Goal: Task Accomplishment & Management: Use online tool/utility

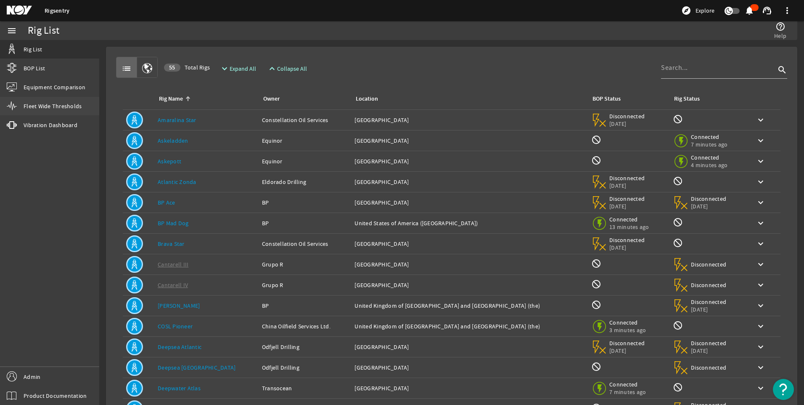
click at [51, 107] on span "Fleet Wide Thresholds" at bounding box center [53, 106] width 58 height 8
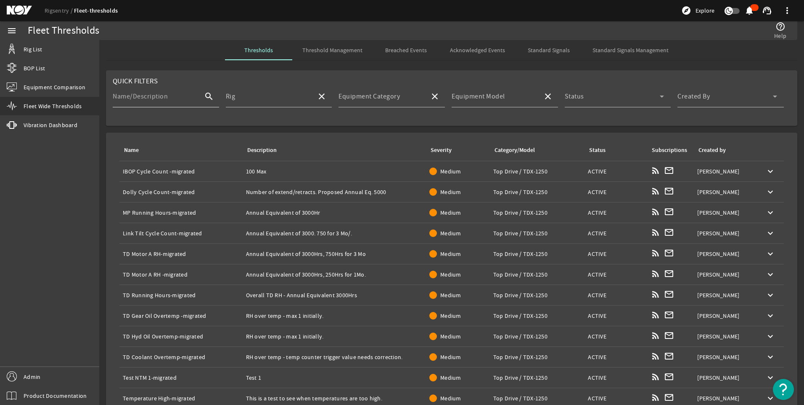
click at [159, 96] on mat-label "Name/Description" at bounding box center [140, 96] width 55 height 8
click at [159, 96] on input "Name/Description" at bounding box center [155, 100] width 85 height 10
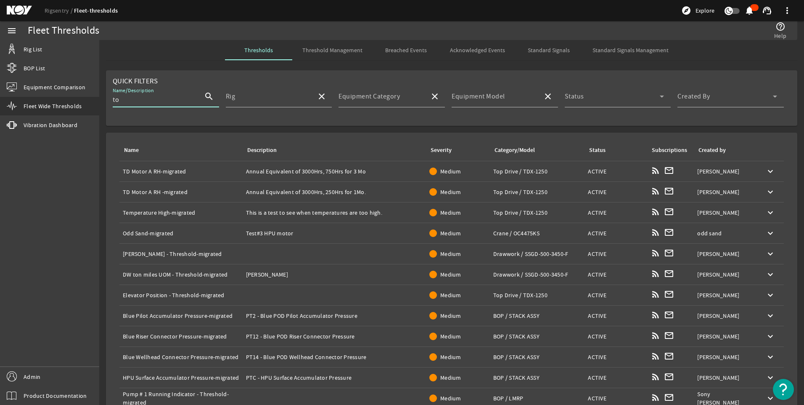
type input "t"
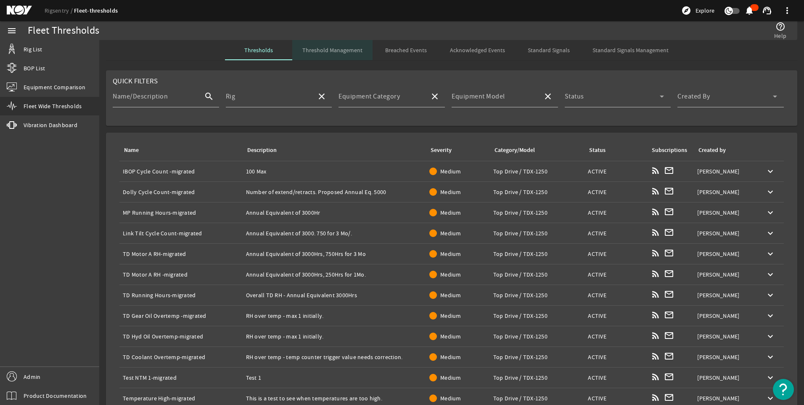
click at [337, 49] on span "Threshold Management" at bounding box center [332, 50] width 60 height 6
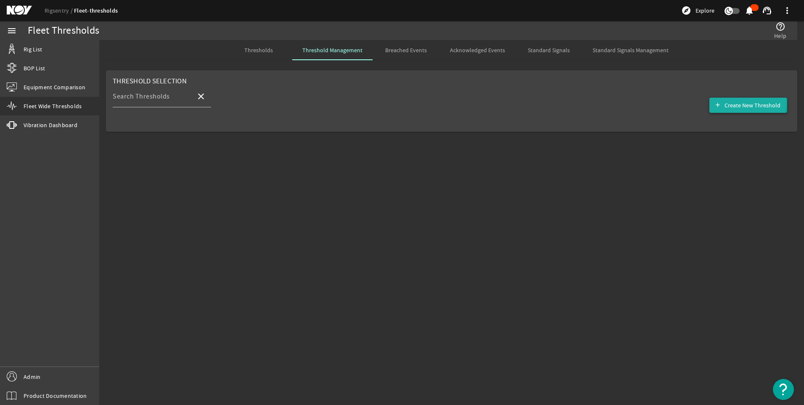
click at [739, 103] on span "Create New Threshold" at bounding box center [753, 105] width 56 height 8
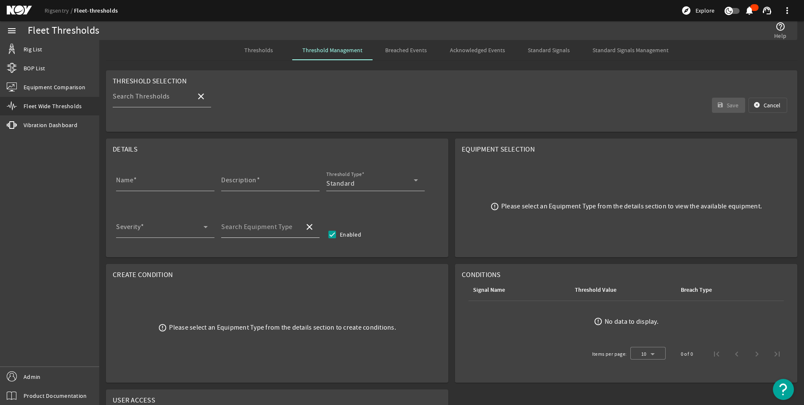
click at [246, 231] on mat-label "Search Equipment Type" at bounding box center [257, 227] width 72 height 8
click at [246, 231] on input "Search Equipment Type" at bounding box center [259, 230] width 77 height 10
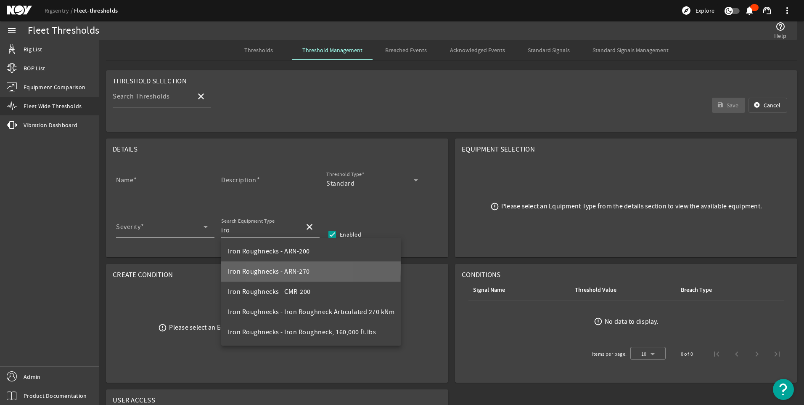
click at [270, 267] on span "Iron Roughnecks - ARN-270" at bounding box center [269, 271] width 82 height 10
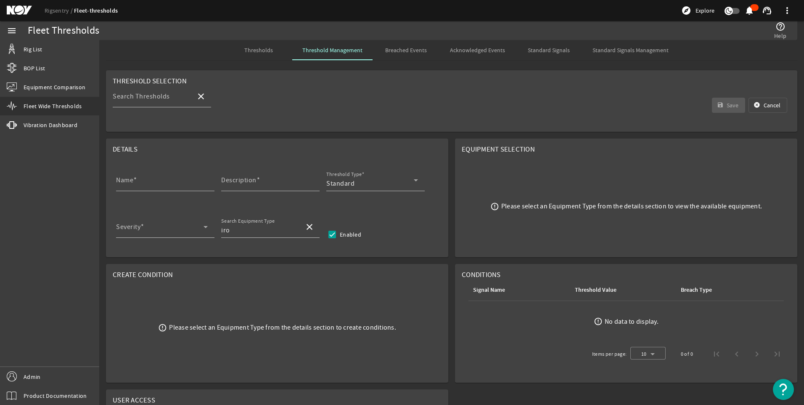
type input "Iron Roughnecks - ARN-270"
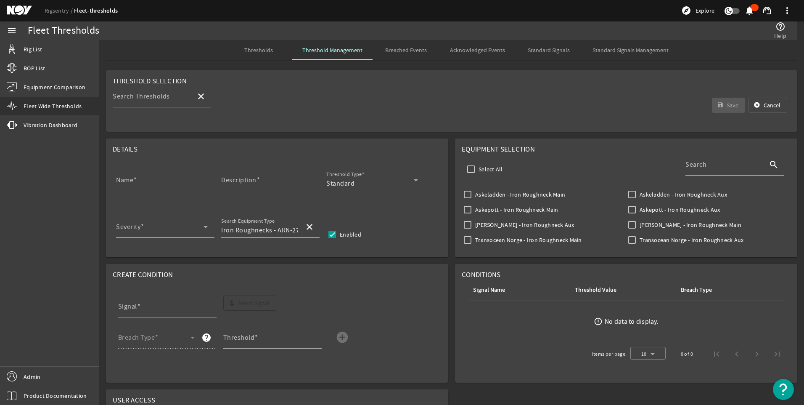
click at [495, 196] on label "Askeladden - Iron Roughneck Main" at bounding box center [520, 194] width 92 height 8
click at [474, 196] on input "Askeladden - Iron Roughneck Main" at bounding box center [468, 194] width 12 height 12
checkbox input "true"
click at [467, 171] on input "Select All" at bounding box center [471, 169] width 12 height 12
checkbox input "true"
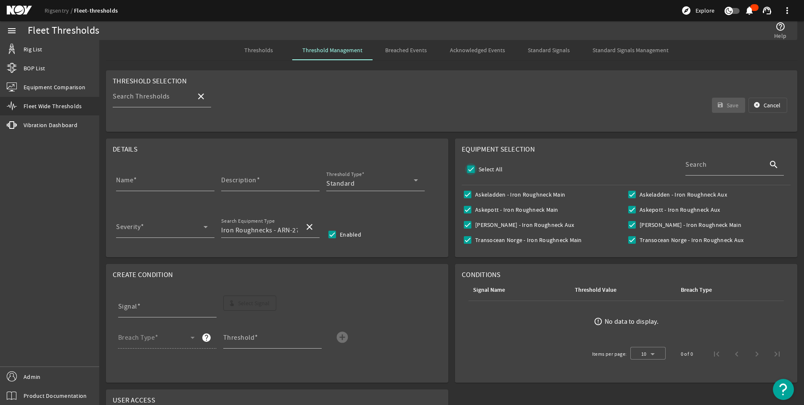
checkbox input "true"
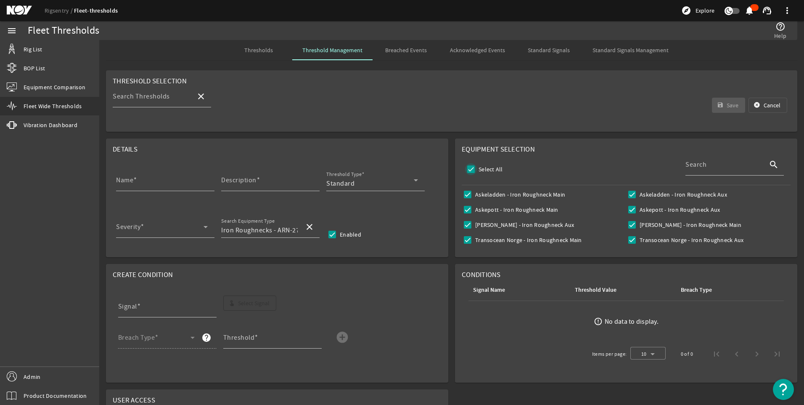
checkbox input "true"
click at [495, 313] on ds-error-state "error_outline No data to display." at bounding box center [626, 321] width 329 height 41
click at [163, 223] on div "Severity" at bounding box center [162, 227] width 92 height 22
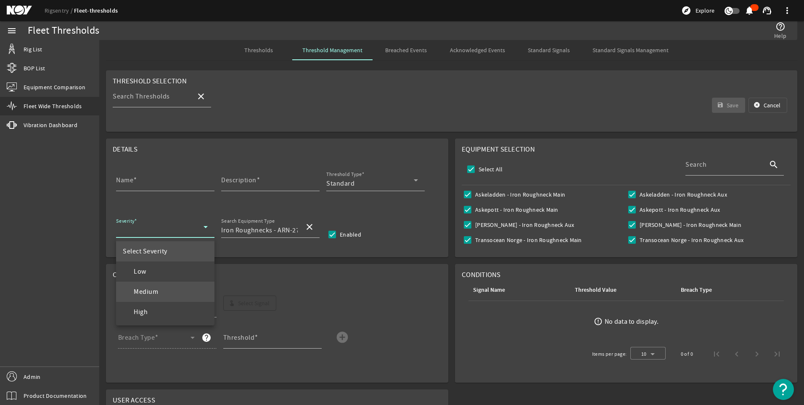
click at [160, 294] on mat-option "Medium" at bounding box center [165, 291] width 98 height 20
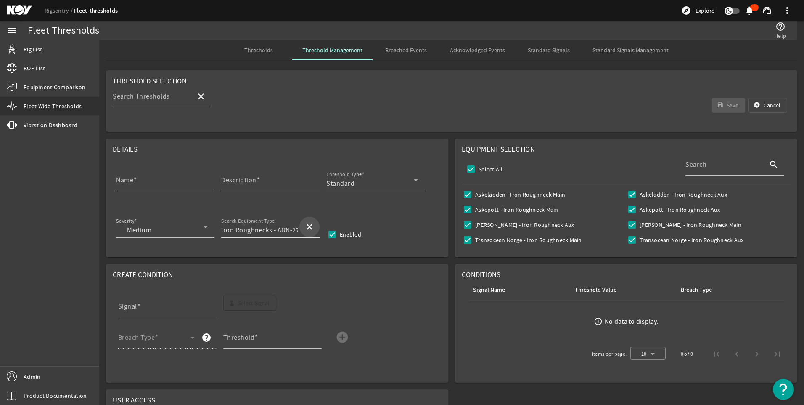
click at [308, 227] on mat-icon "close" at bounding box center [310, 227] width 10 height 10
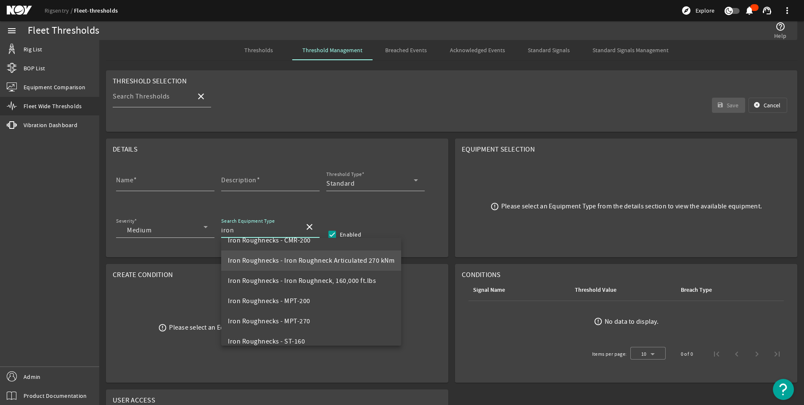
scroll to position [61, 0]
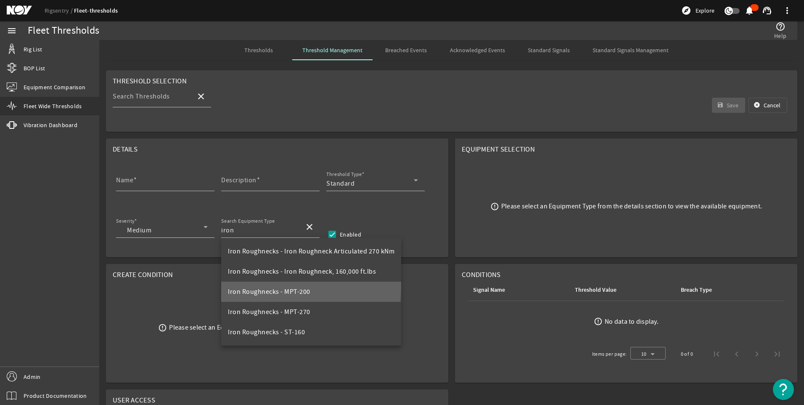
click at [299, 286] on mat-option "Iron Roughnecks - MPT-200" at bounding box center [311, 291] width 180 height 20
type input "Iron Roughnecks - MPT-200"
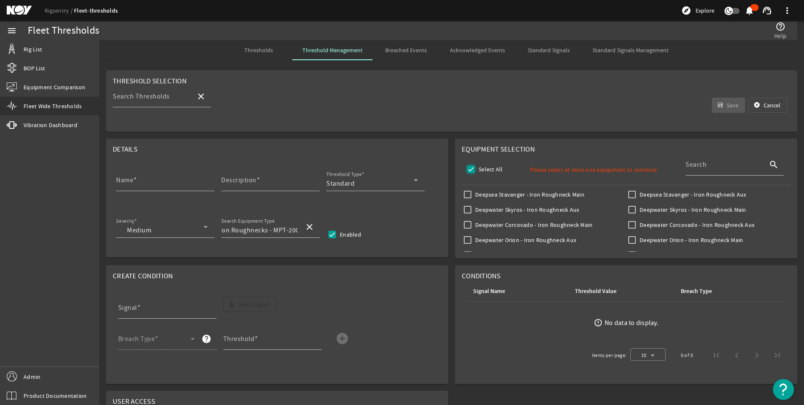
scroll to position [0, 0]
click at [469, 168] on input "Select All" at bounding box center [471, 169] width 12 height 12
checkbox input "true"
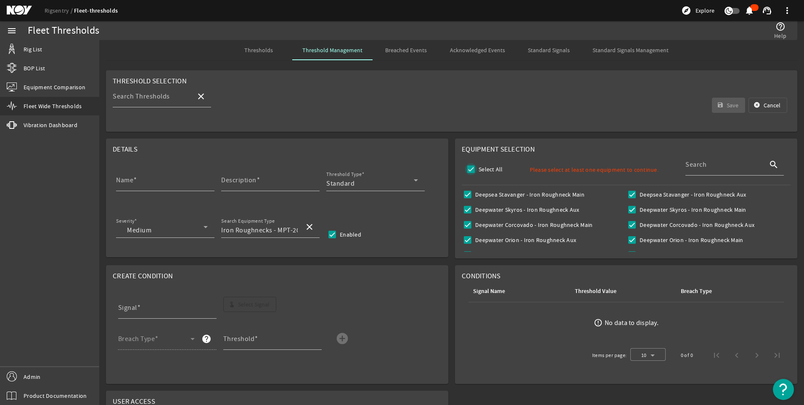
checkbox input "true"
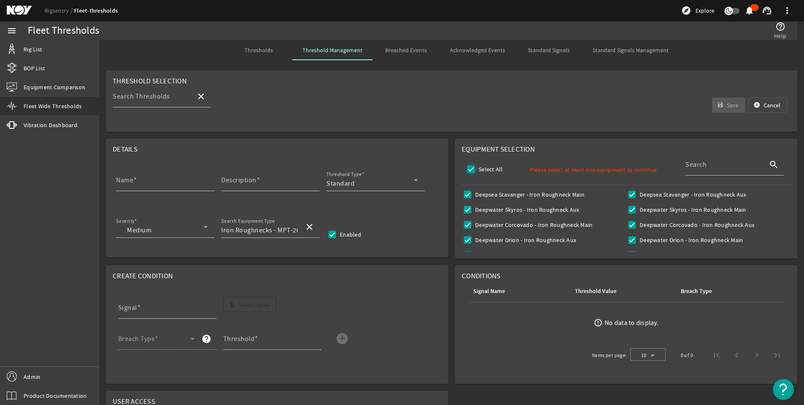
checkbox input "true"
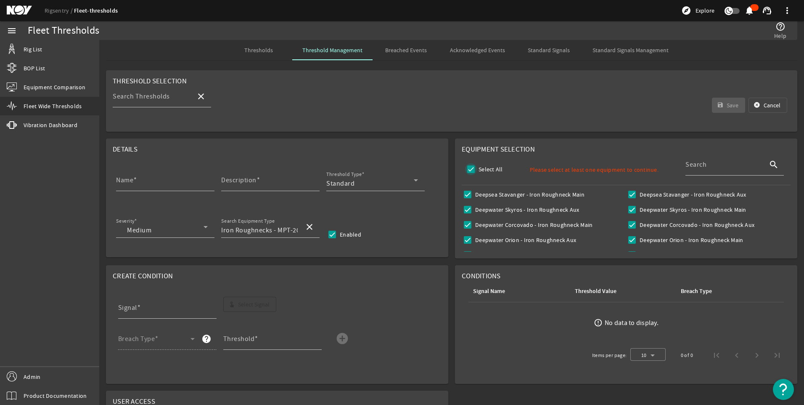
checkbox input "true"
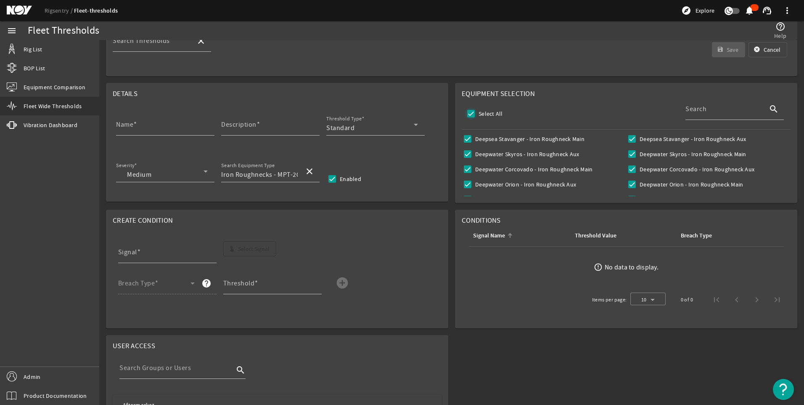
scroll to position [56, 0]
click at [312, 171] on mat-icon "close" at bounding box center [310, 171] width 10 height 10
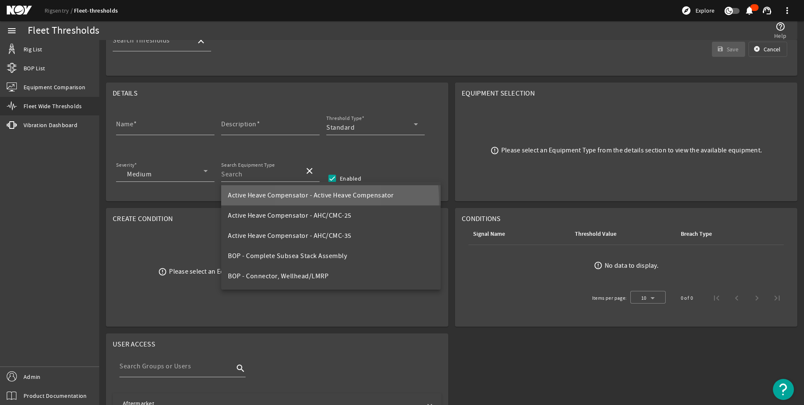
click at [303, 201] on mat-option "Active Heave Compensator - Active Heave Compensator" at bounding box center [331, 195] width 220 height 20
type input "Active Heave Compensator - Active Heave Compensator"
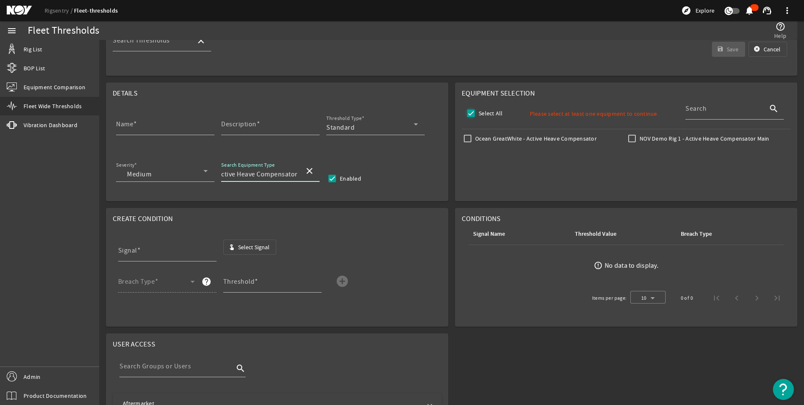
scroll to position [0, 0]
click at [468, 113] on input "Select All" at bounding box center [471, 113] width 12 height 12
checkbox input "false"
click at [465, 138] on input "Ocean GreatWhite - Active Heave Compensator" at bounding box center [468, 139] width 12 height 12
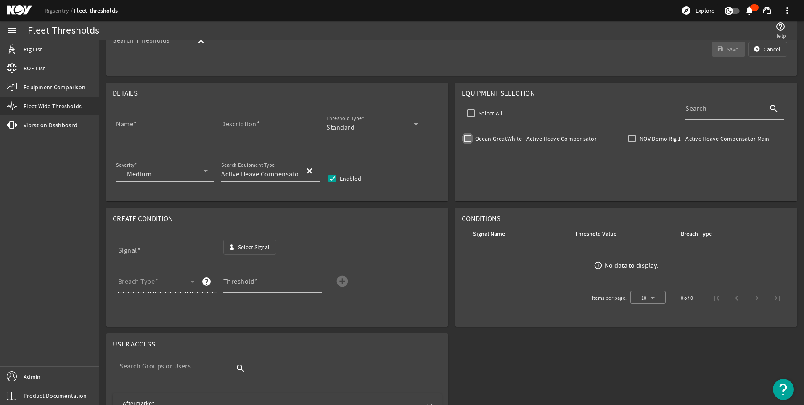
checkbox input "false"
click at [310, 168] on mat-icon "close" at bounding box center [310, 171] width 10 height 10
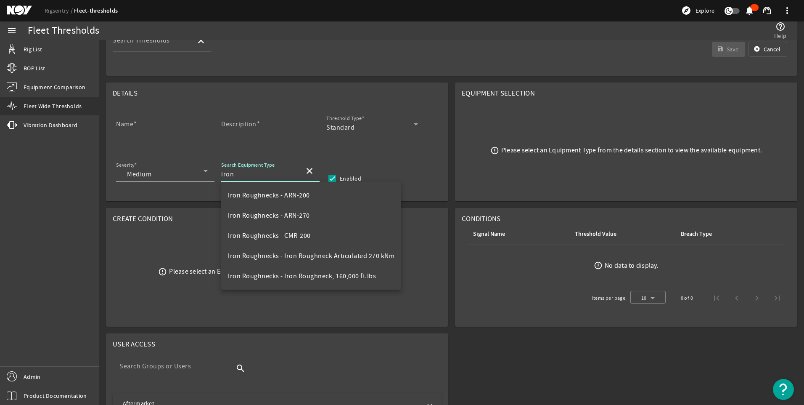
scroll to position [61, 0]
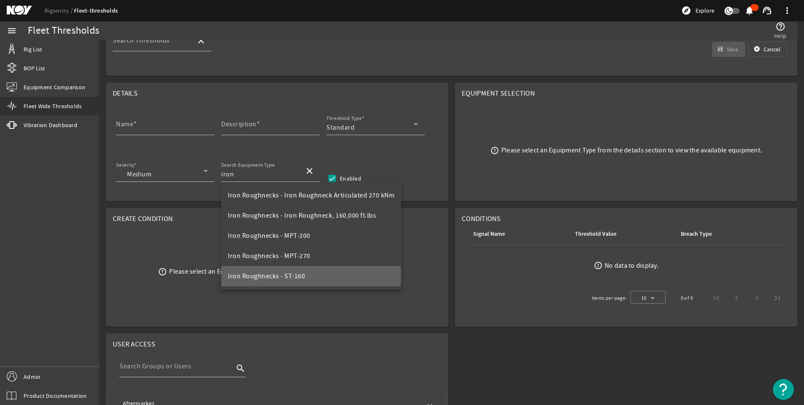
click at [295, 274] on span "Iron Roughnecks - ST-160" at bounding box center [266, 276] width 77 height 8
type input "Iron Roughnecks - ST-160"
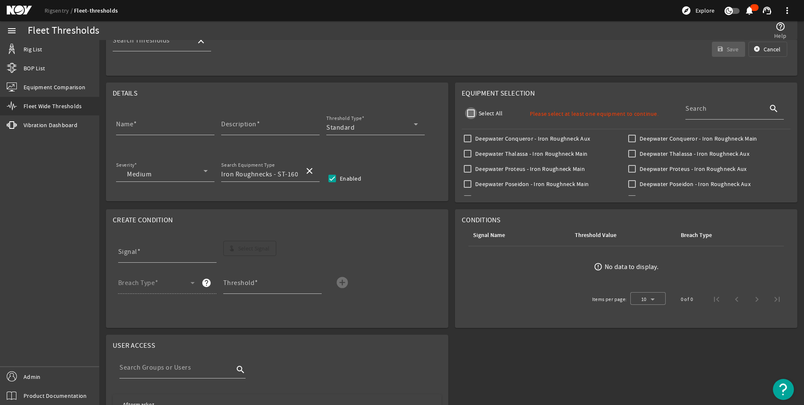
click at [469, 111] on input "Select All" at bounding box center [471, 113] width 12 height 12
checkbox input "true"
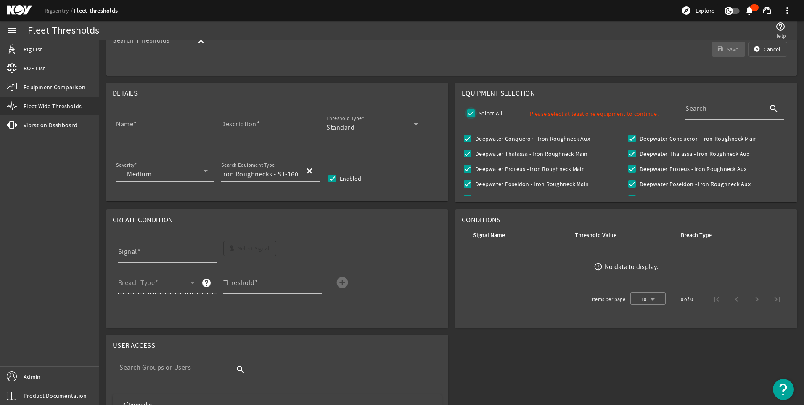
checkbox input "true"
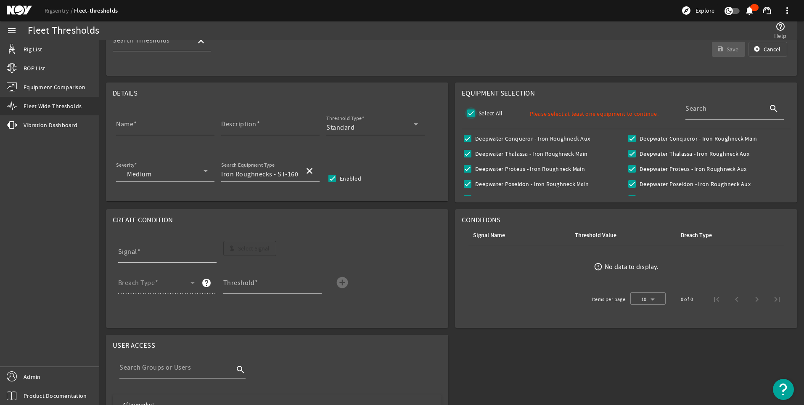
checkbox input "true"
click at [186, 284] on mat-form-field "Breach Type help" at bounding box center [170, 287] width 105 height 31
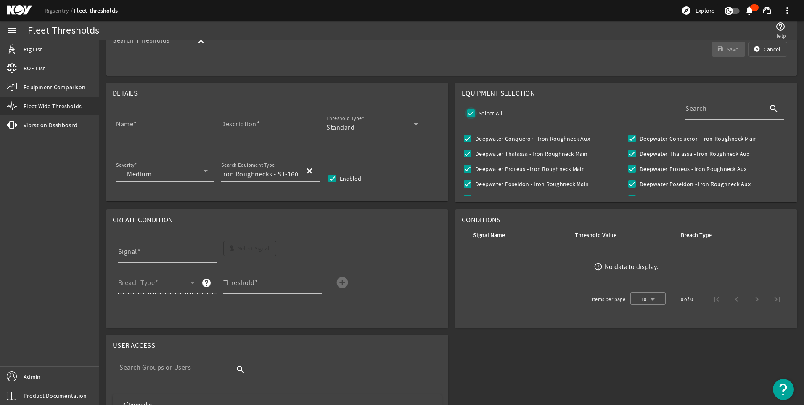
click at [467, 114] on input "Select All" at bounding box center [471, 113] width 12 height 12
checkbox input "false"
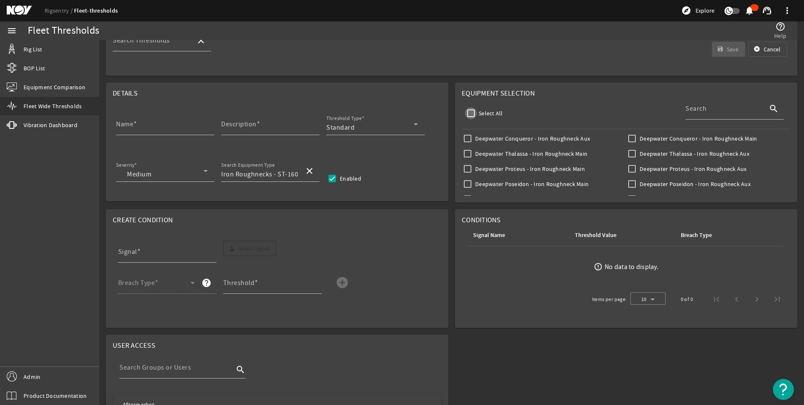
checkbox input "false"
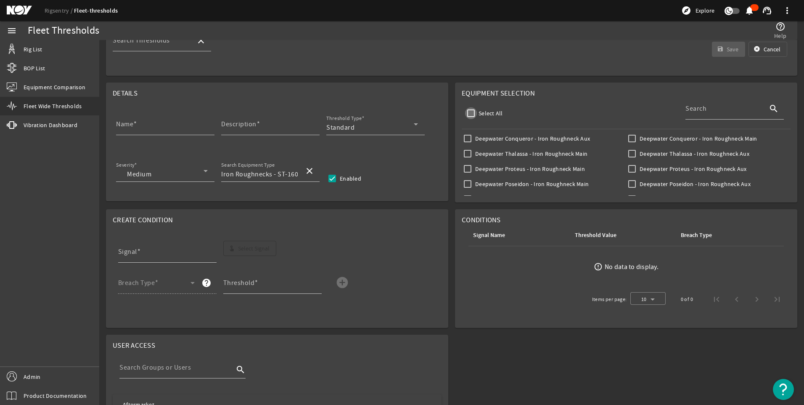
checkbox input "false"
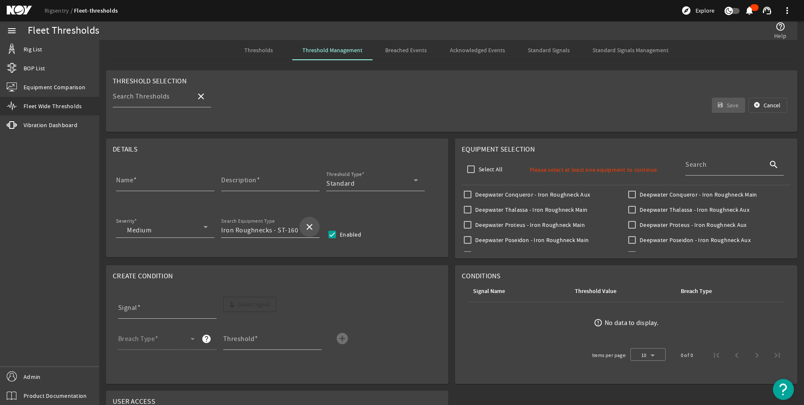
click at [311, 227] on mat-icon "close" at bounding box center [310, 227] width 10 height 10
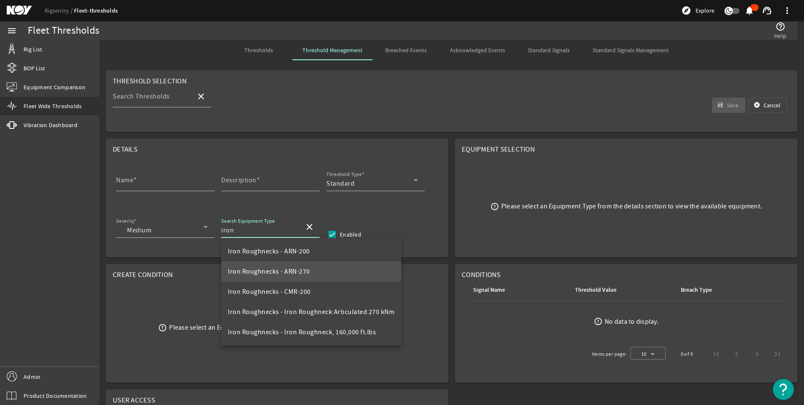
scroll to position [61, 0]
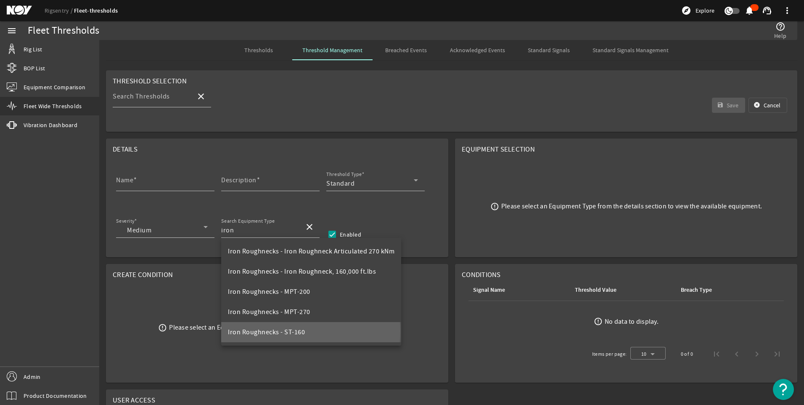
click at [276, 331] on span "Iron Roughnecks - ST-160" at bounding box center [266, 332] width 77 height 8
type input "Iron Roughnecks - ST-160"
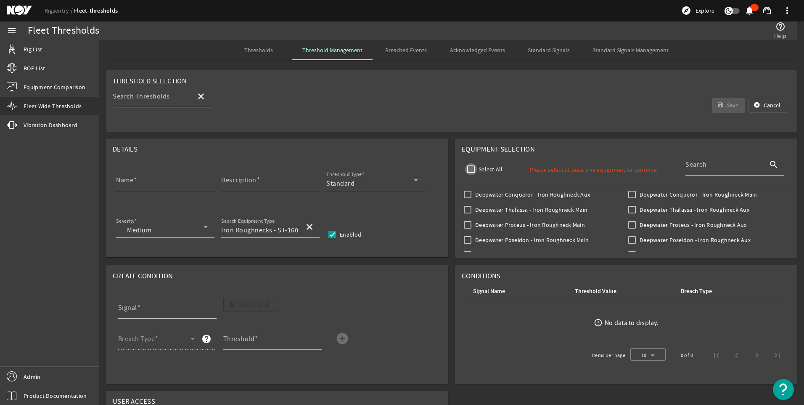
click at [469, 167] on input "Select All" at bounding box center [471, 169] width 12 height 12
checkbox input "true"
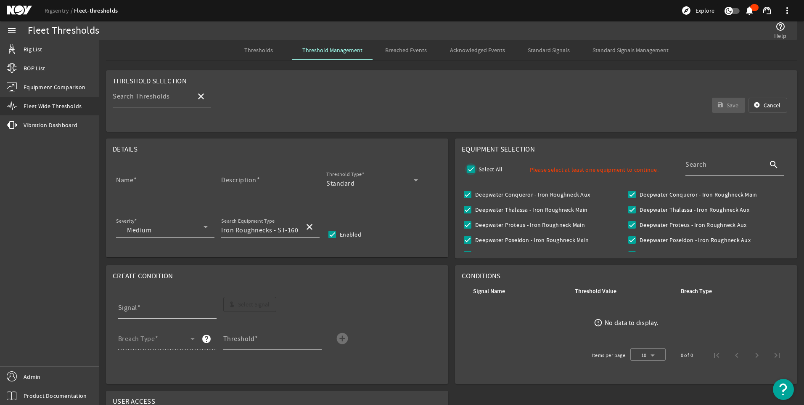
checkbox input "true"
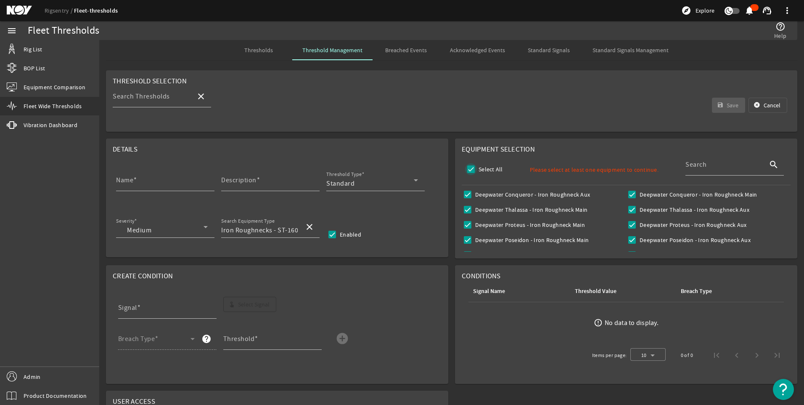
checkbox input "true"
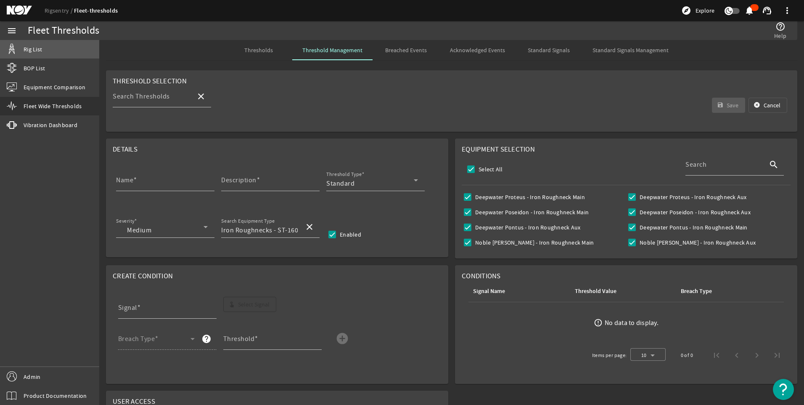
click at [39, 49] on span "Rig List" at bounding box center [33, 49] width 19 height 8
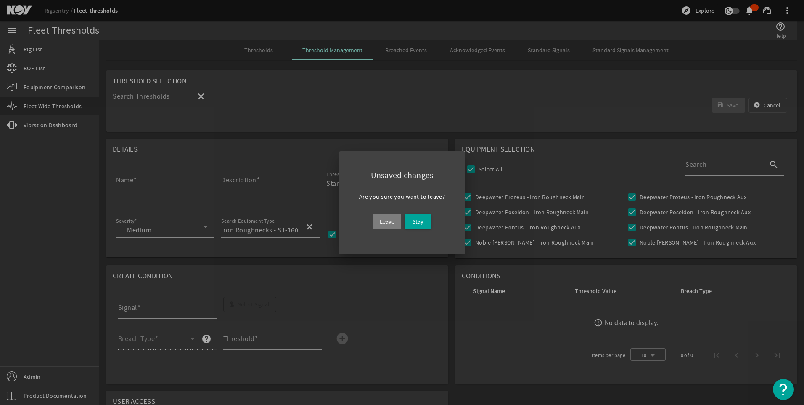
click at [389, 221] on span "Leave" at bounding box center [387, 221] width 15 height 10
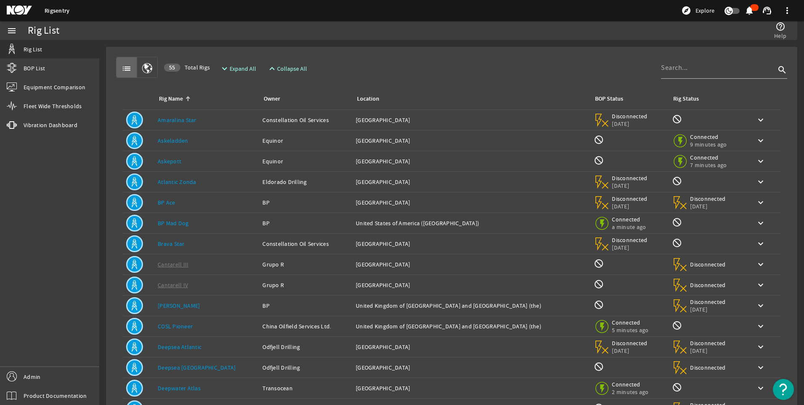
click at [528, 162] on div "Location: [GEOGRAPHIC_DATA]" at bounding box center [471, 161] width 231 height 8
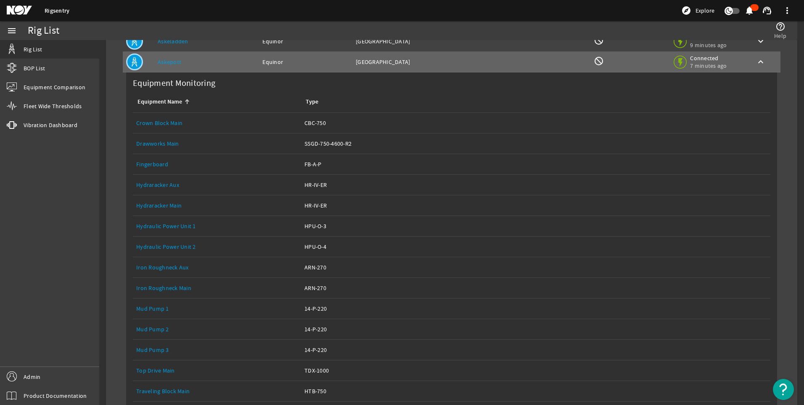
scroll to position [109, 0]
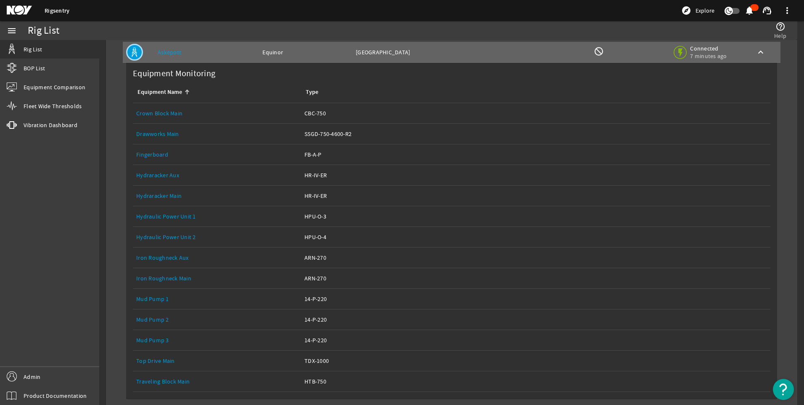
click at [193, 279] on div "Equipment Name: Iron Roughneck Main" at bounding box center [217, 278] width 162 height 8
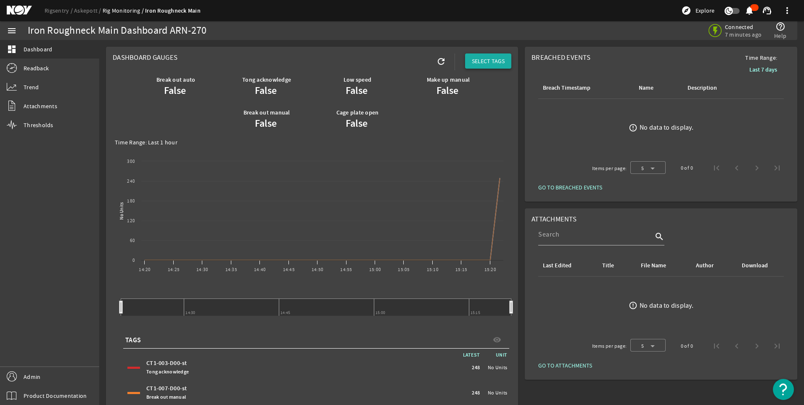
click at [487, 60] on span "SELECT TAGS" at bounding box center [488, 61] width 33 height 8
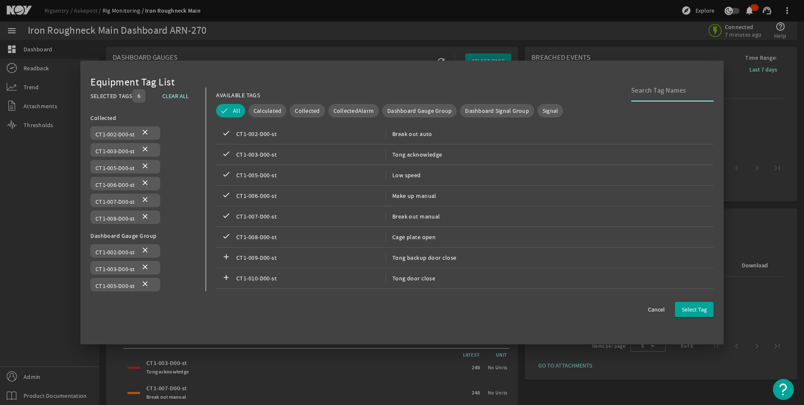
click at [665, 92] on input at bounding box center [669, 90] width 76 height 10
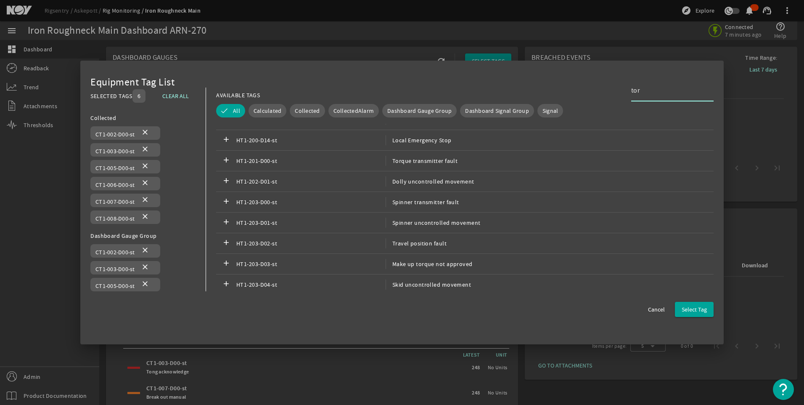
scroll to position [1584, 0]
type input "tor"
